Goal: Transaction & Acquisition: Purchase product/service

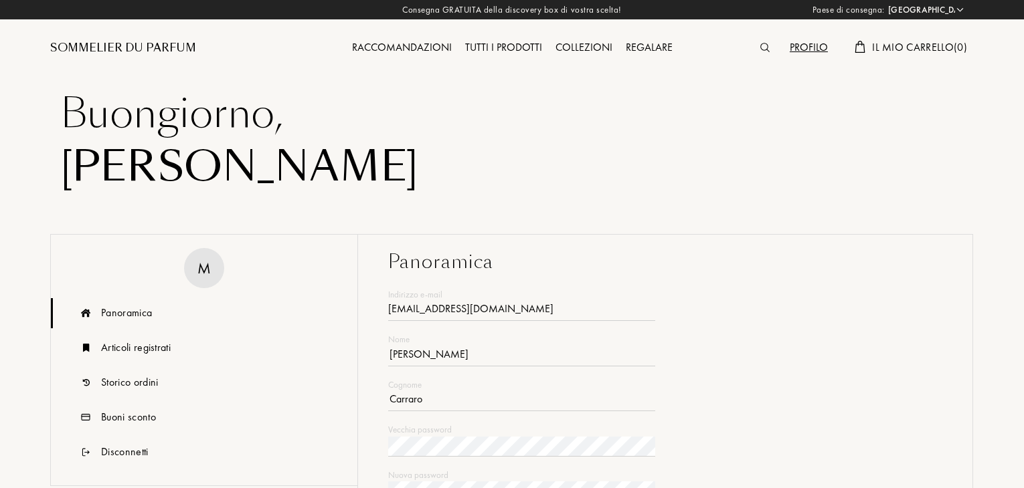
select select "IT"
type input "[EMAIL_ADDRESS][DOMAIN_NAME]"
click at [761, 47] on img at bounding box center [764, 47] width 9 height 9
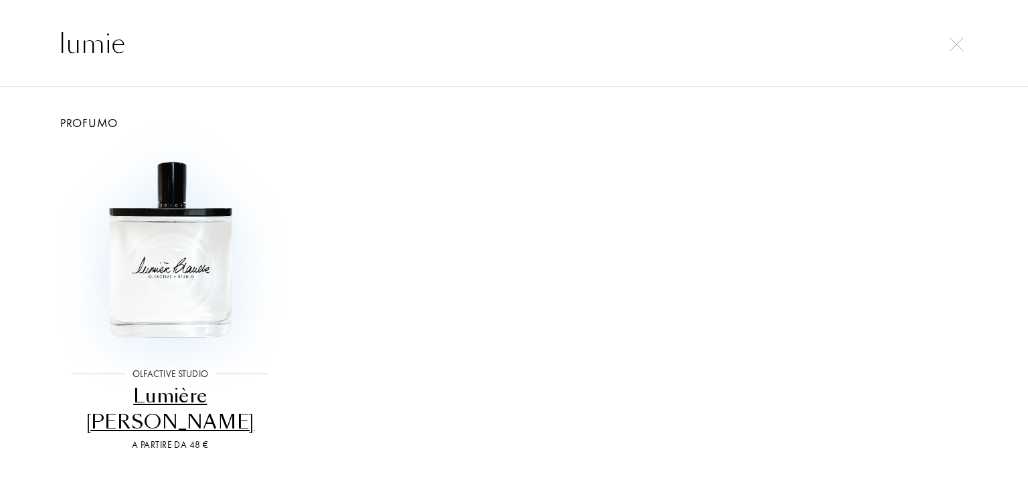
type input "lumie"
click at [242, 290] on img at bounding box center [170, 250] width 206 height 206
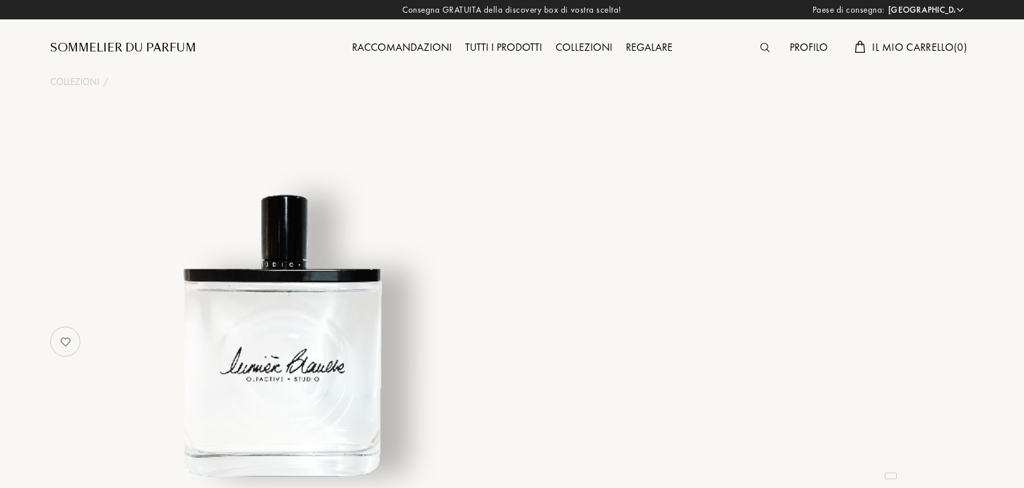
select select "IT"
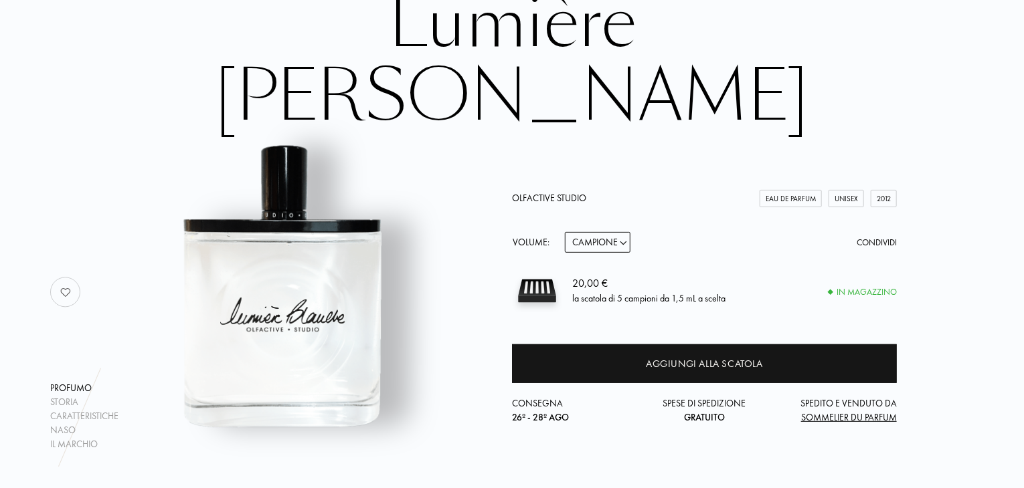
scroll to position [123, 0]
click at [604, 232] on select "Campione 15mL 50mL 100mL" at bounding box center [598, 242] width 66 height 21
select select "1"
click at [565, 232] on select "Campione 15mL 50mL 100mL" at bounding box center [598, 242] width 66 height 21
select select "1"
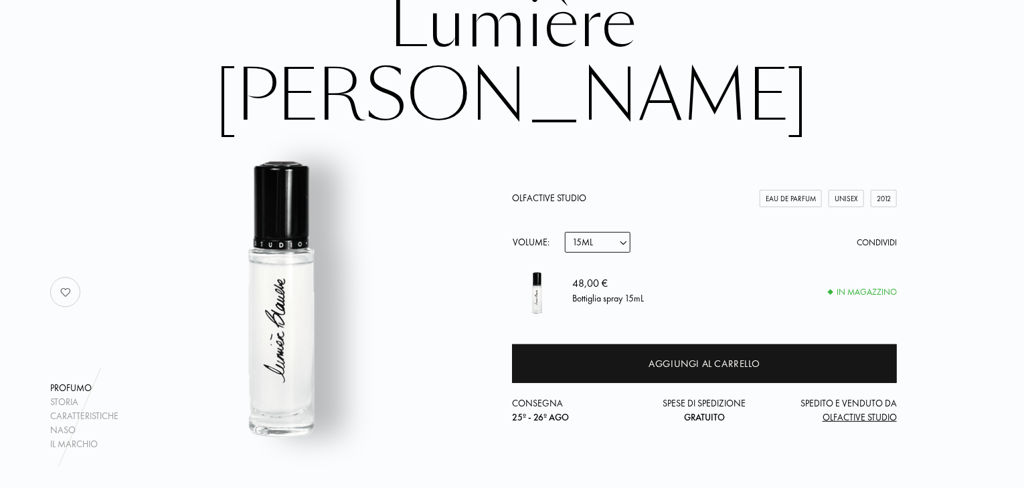
click at [596, 232] on select "Campione 15mL 50mL 100mL" at bounding box center [598, 242] width 66 height 21
select select "2"
click at [565, 232] on select "Campione 15mL 50mL 100mL" at bounding box center [598, 242] width 66 height 21
select select "2"
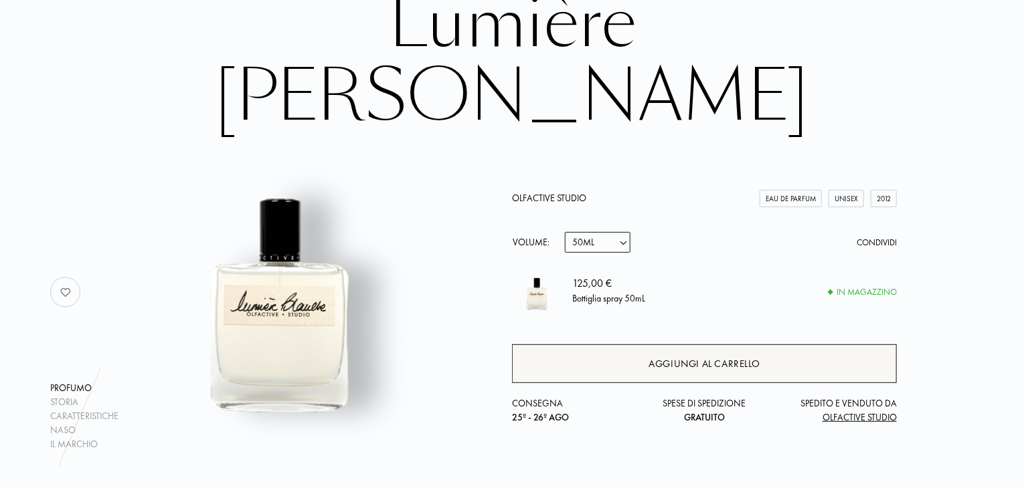
click at [632, 345] on div "Aggiungi al carrello" at bounding box center [704, 364] width 385 height 39
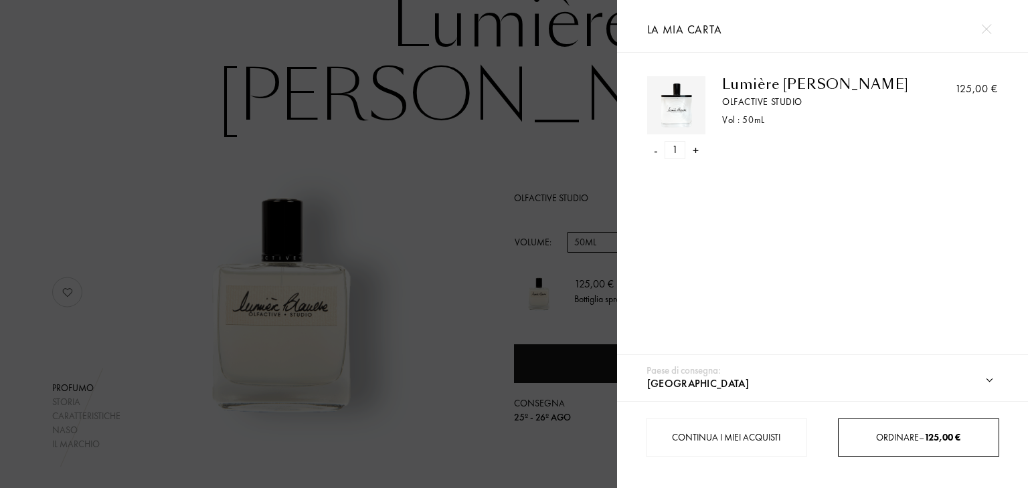
click at [901, 452] on div "Ordinare – 125,00 €" at bounding box center [918, 438] width 161 height 38
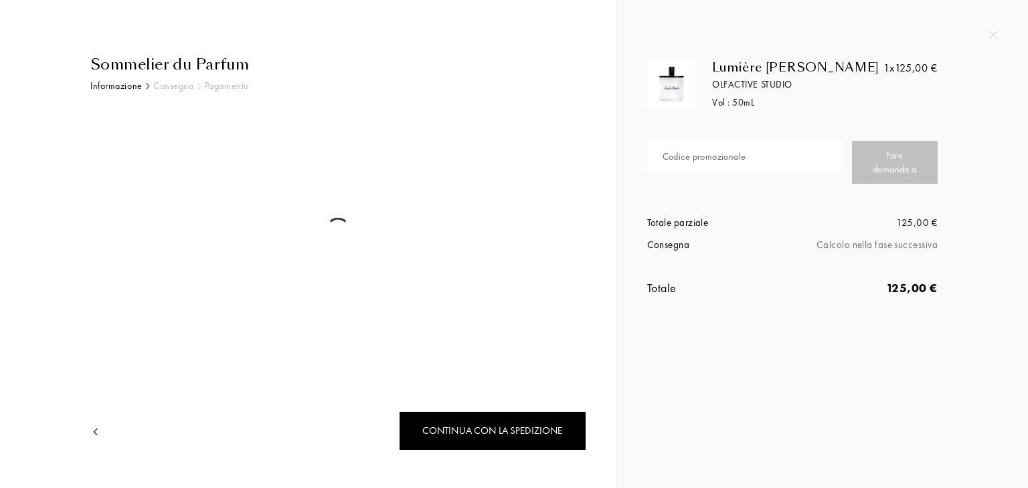
select select "IT"
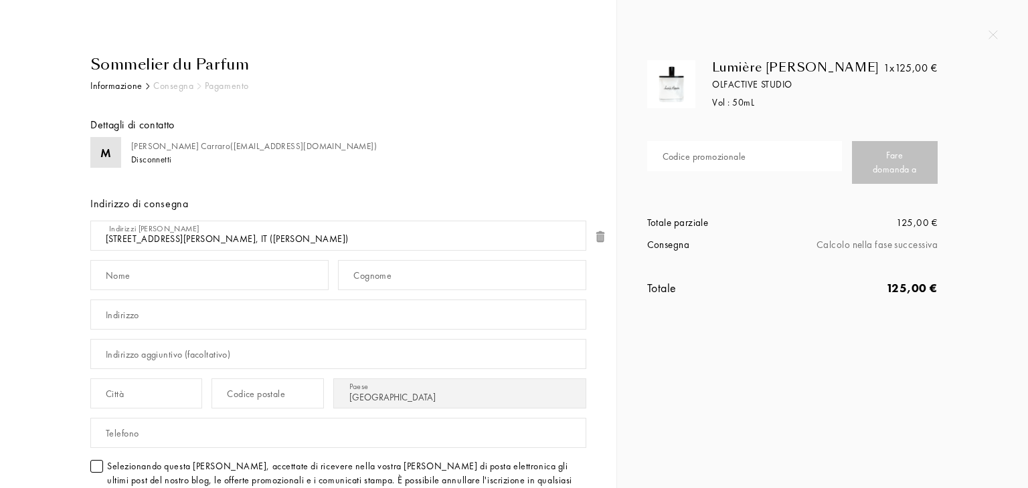
click at [733, 157] on div "Codice promozionale" at bounding box center [704, 157] width 84 height 14
type input "9C1VG-LPCBH"
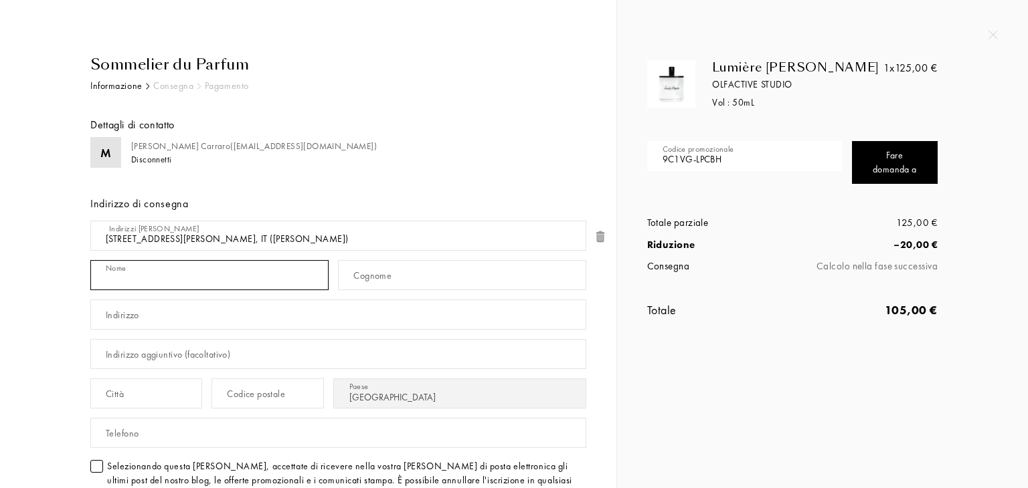
click at [132, 274] on input "text" at bounding box center [209, 275] width 238 height 30
type input "Maddalena"
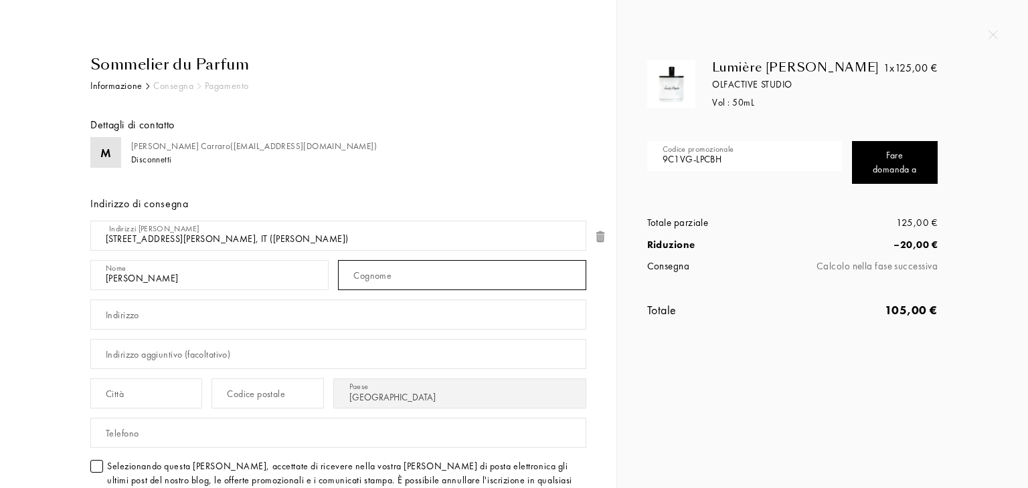
type input "Carraro"
type input "Via A Boito 2"
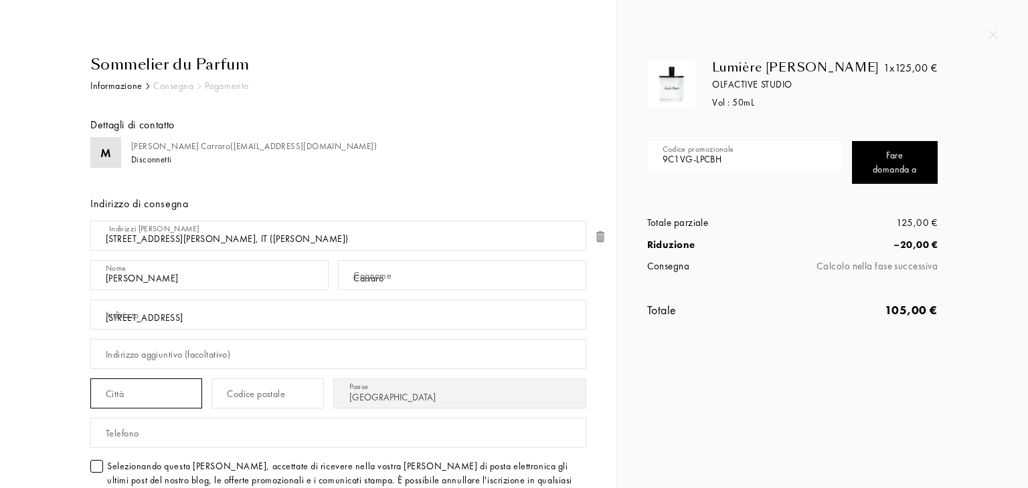
type input "Curtarolo"
type input "35010"
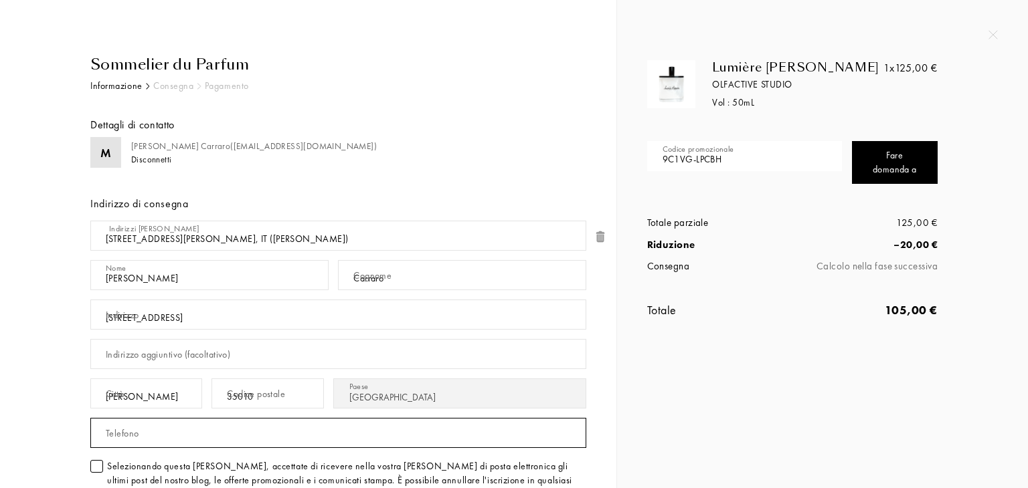
type input "3489874428"
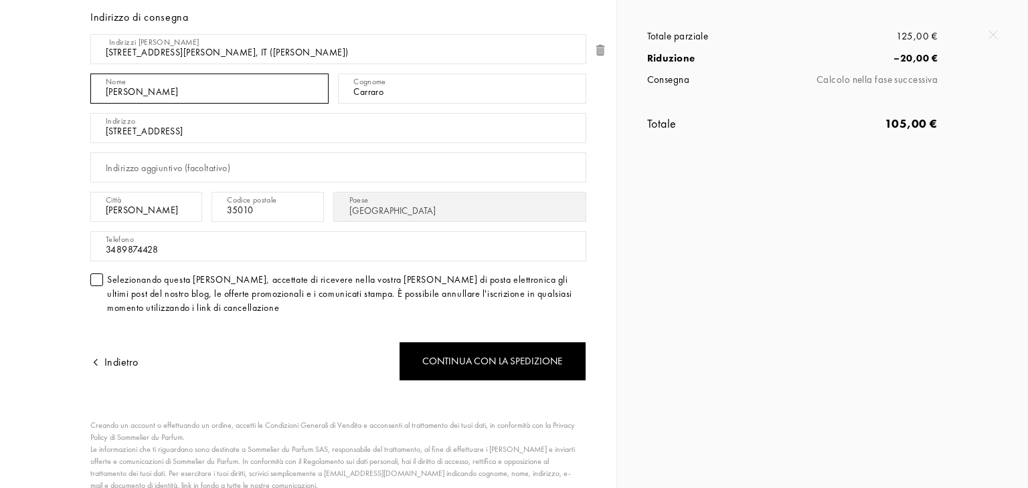
scroll to position [191, 0]
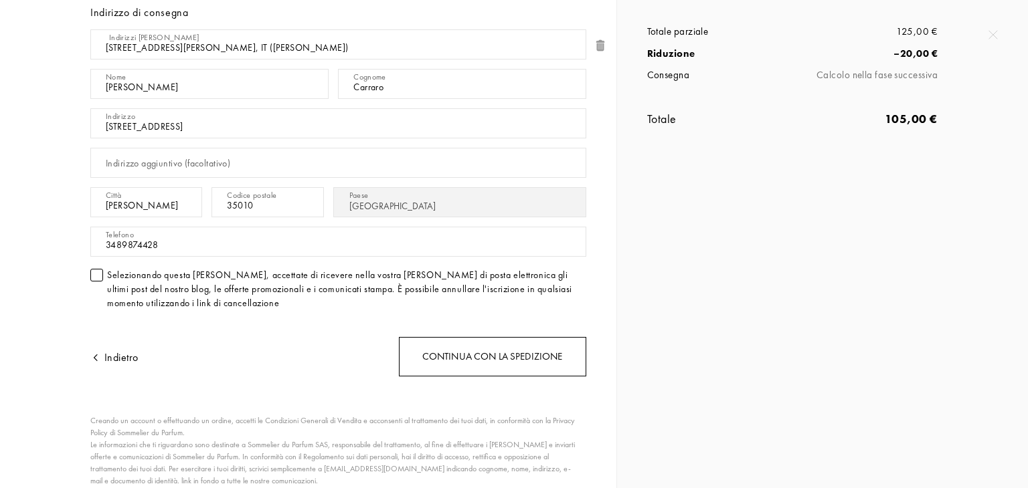
click at [498, 345] on div "Continua con la spedizione" at bounding box center [492, 356] width 187 height 39
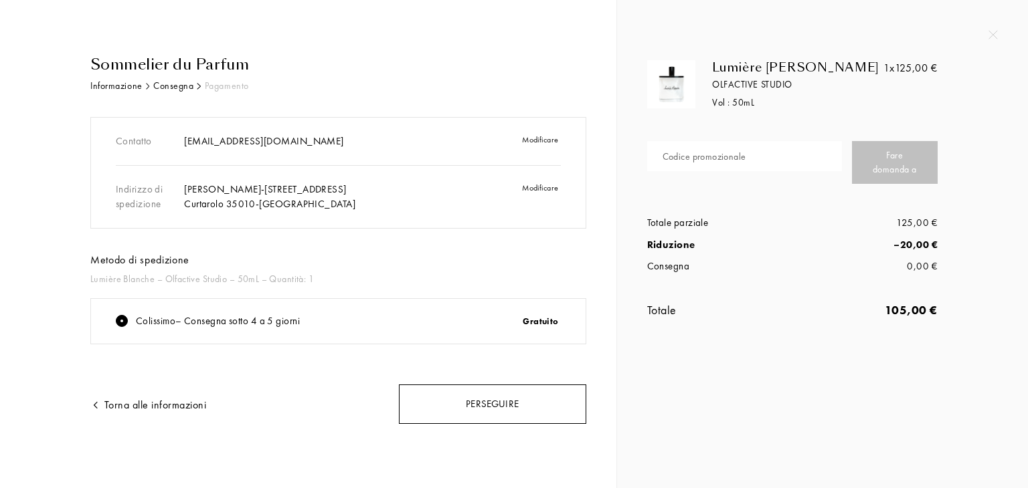
click at [471, 413] on div "Perseguire" at bounding box center [492, 404] width 187 height 39
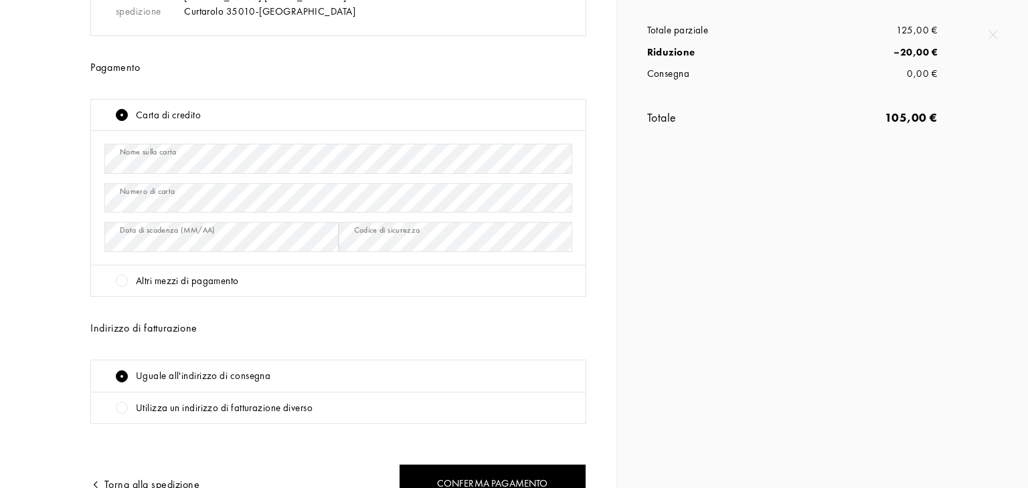
scroll to position [264, 0]
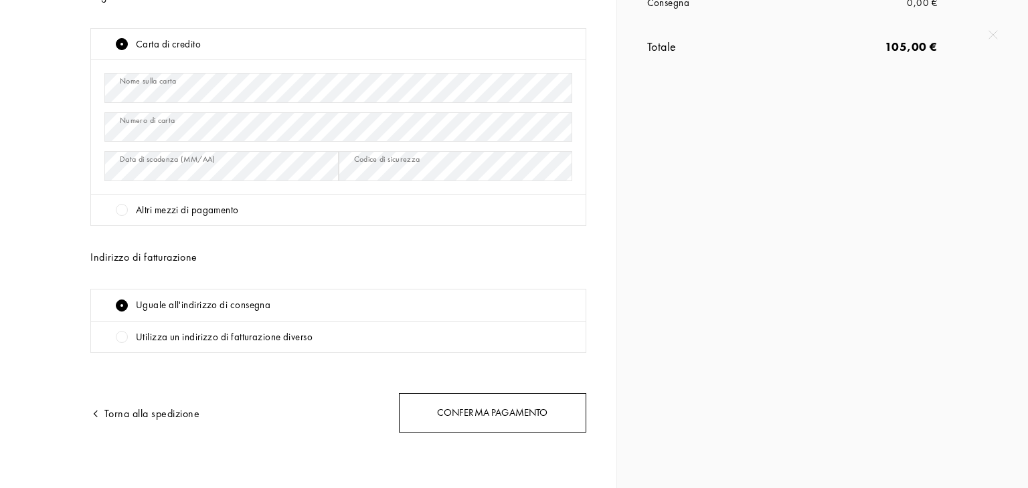
click at [462, 405] on div "Conferma pagamento" at bounding box center [492, 412] width 187 height 39
